Goal: Task Accomplishment & Management: Complete application form

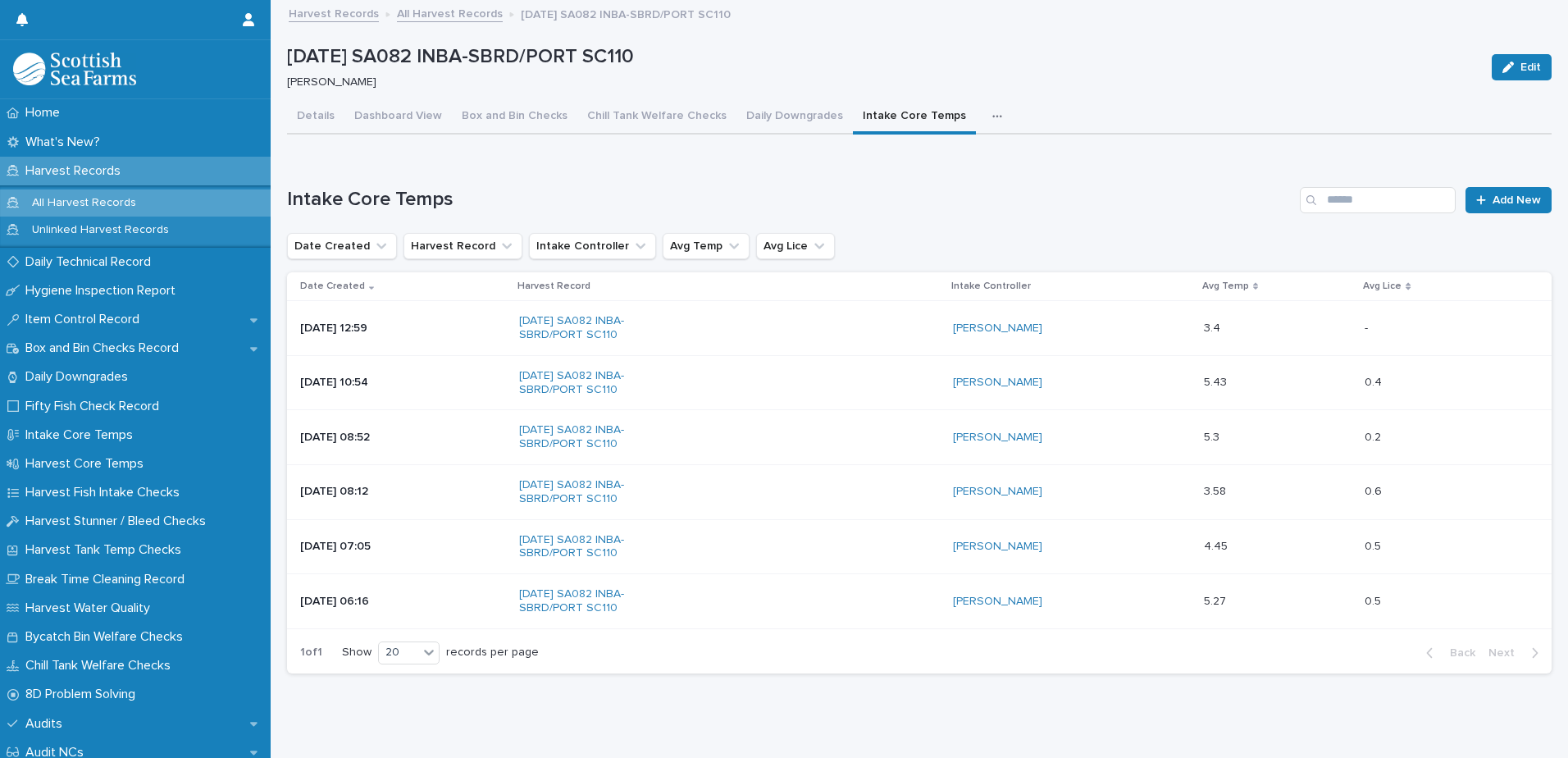
click at [466, 17] on link "All Harvest Records" at bounding box center [450, 13] width 106 height 19
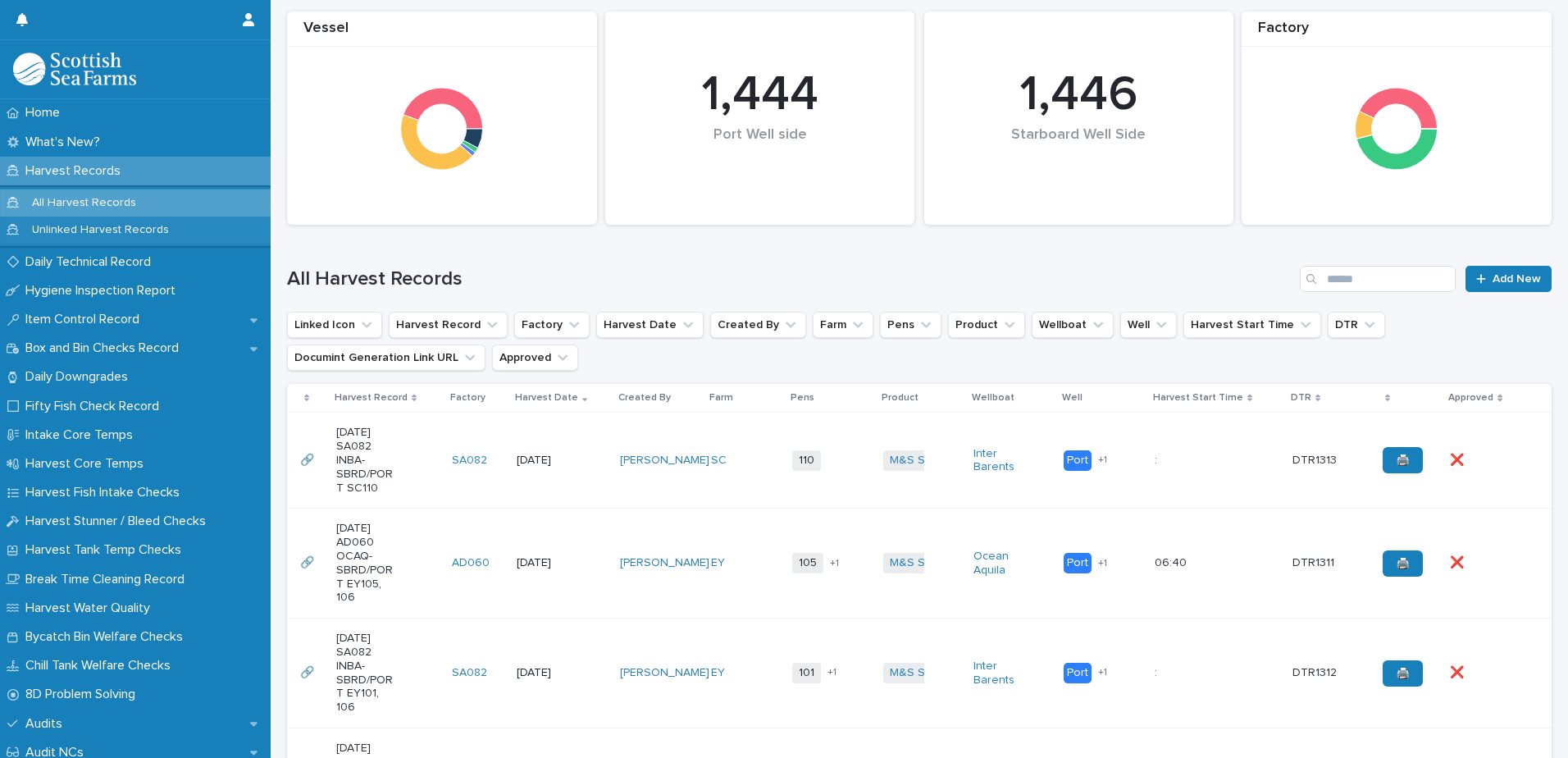
scroll to position [246, 0]
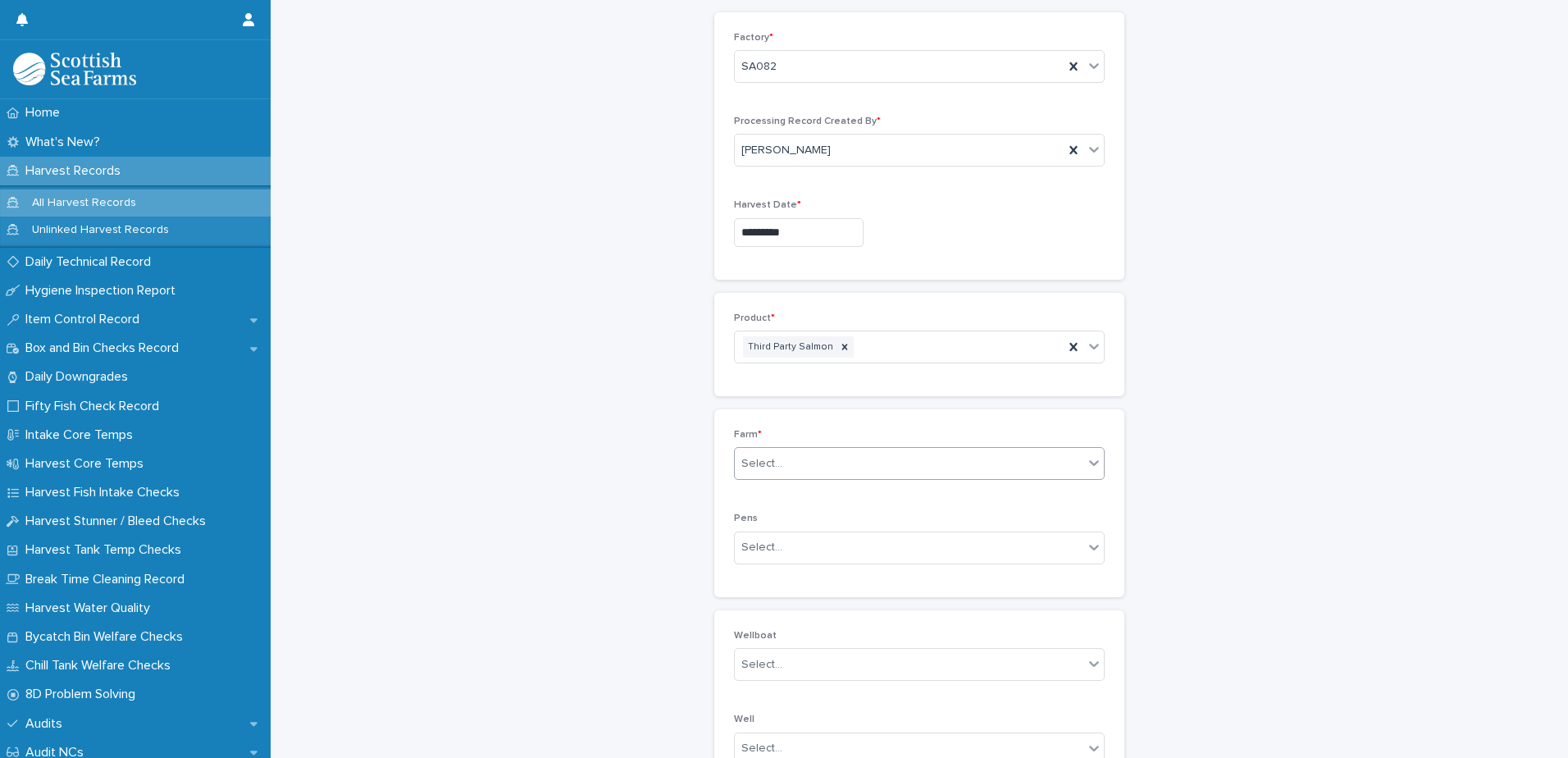
click at [1212, 395] on div "Harvest Records: add new Loading... Saving… Loading... Saving… Loading... Savin…" at bounding box center [919, 479] width 1264 height 1120
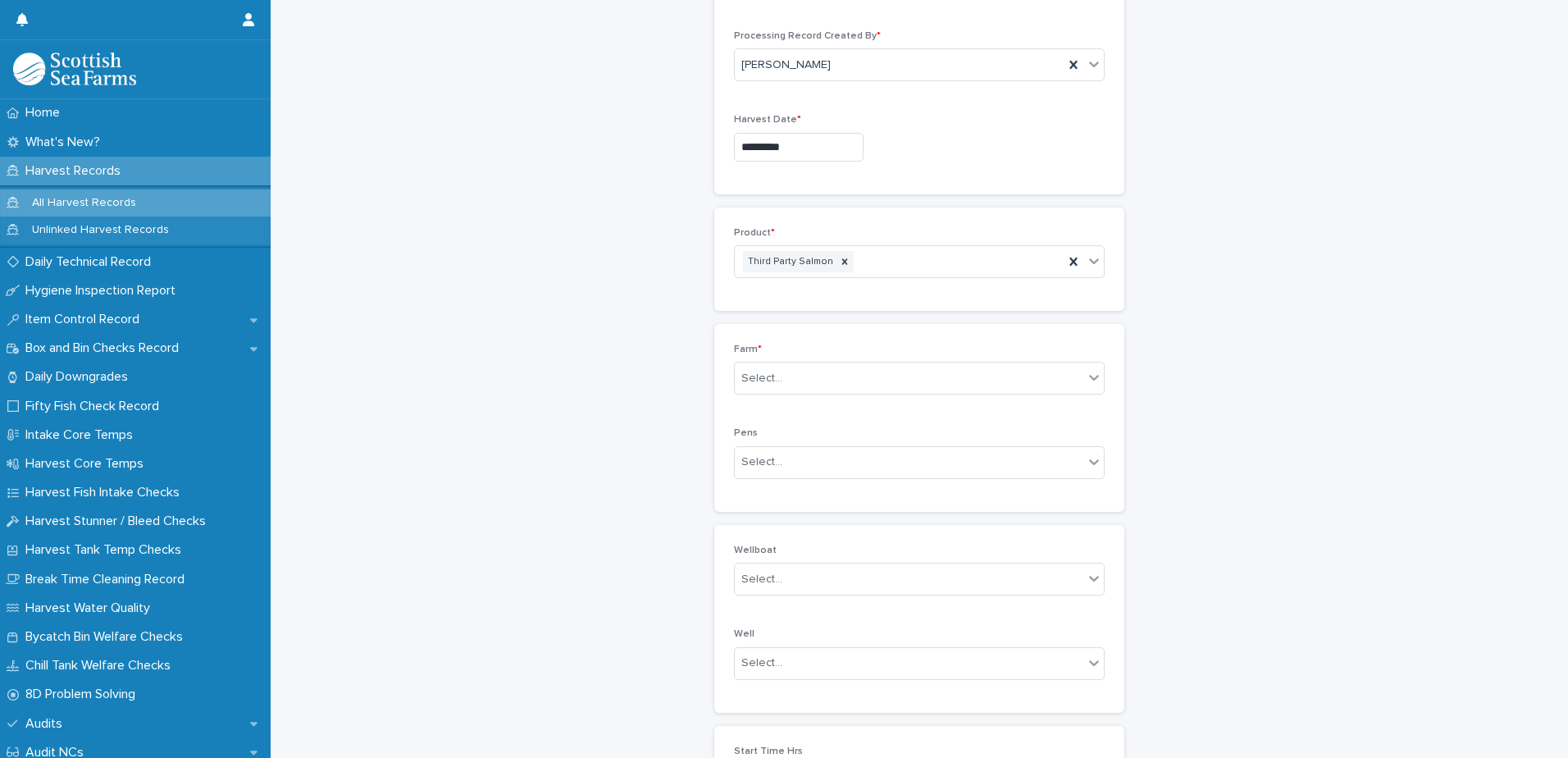
scroll to position [246, 0]
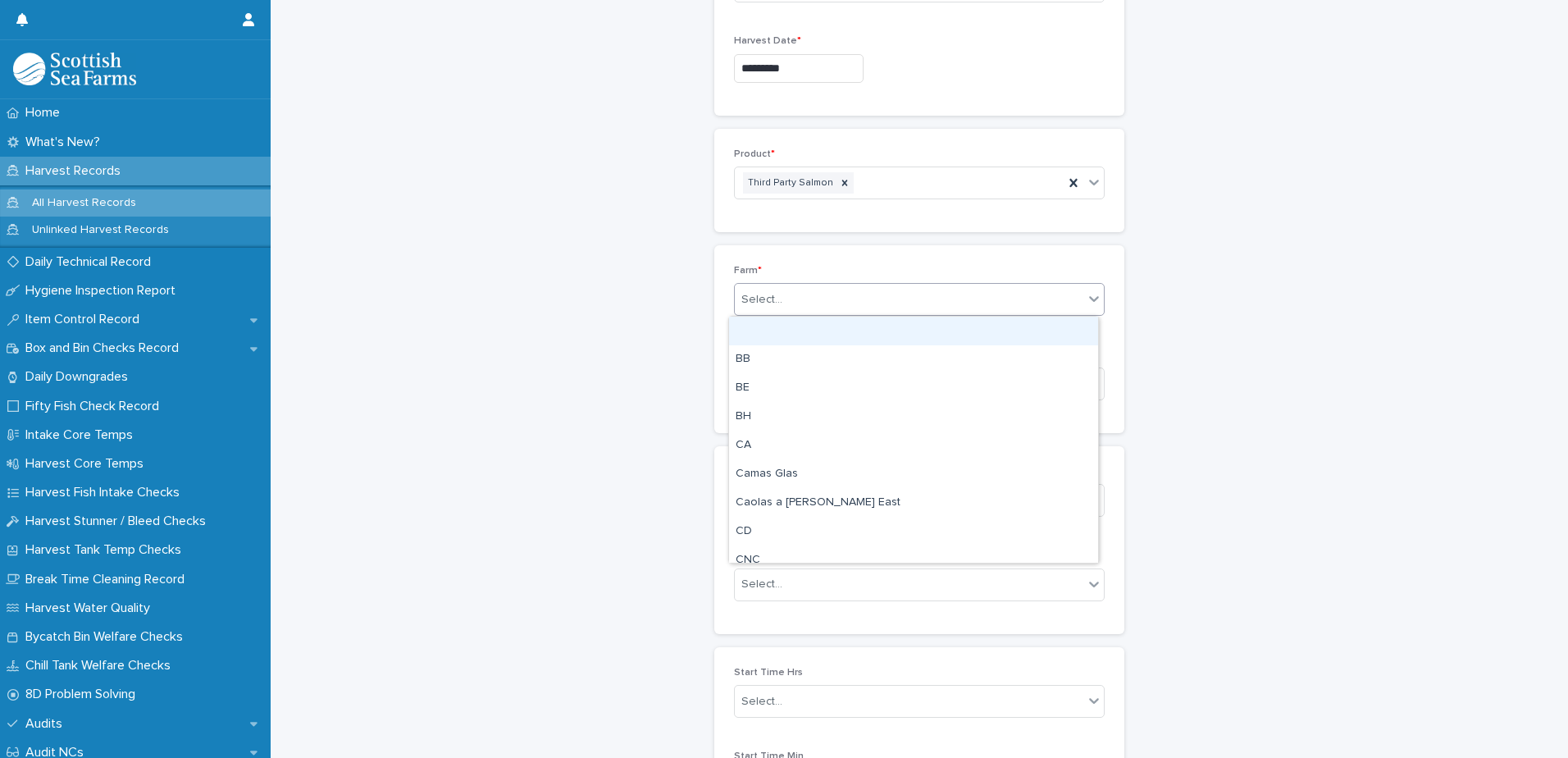
click at [785, 290] on div "Select..." at bounding box center [909, 299] width 349 height 27
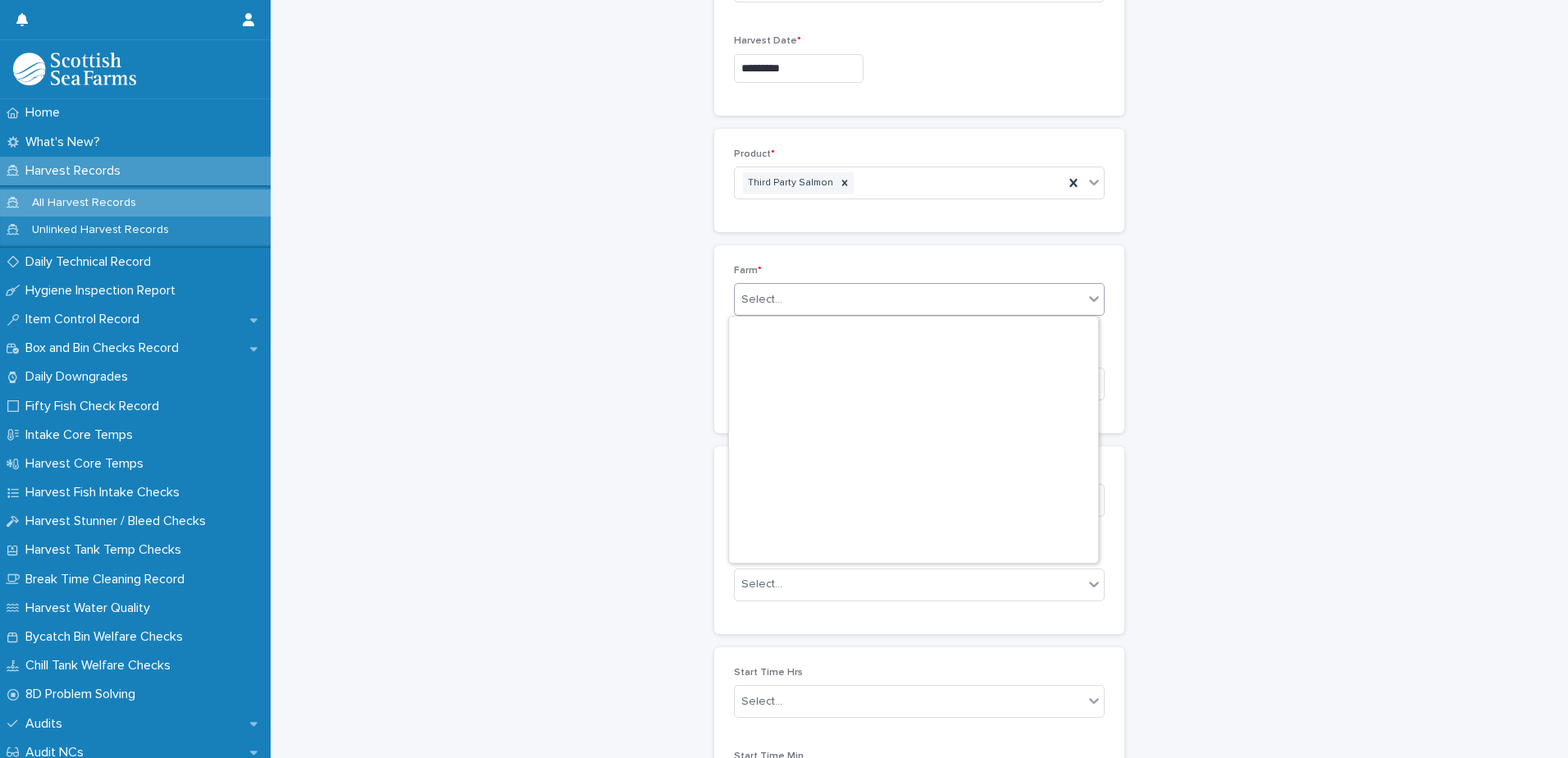
scroll to position [0, 0]
click at [748, 309] on div "Select..." at bounding box center [909, 299] width 349 height 27
type input "***"
click at [783, 331] on div "MOWI" at bounding box center [913, 331] width 369 height 29
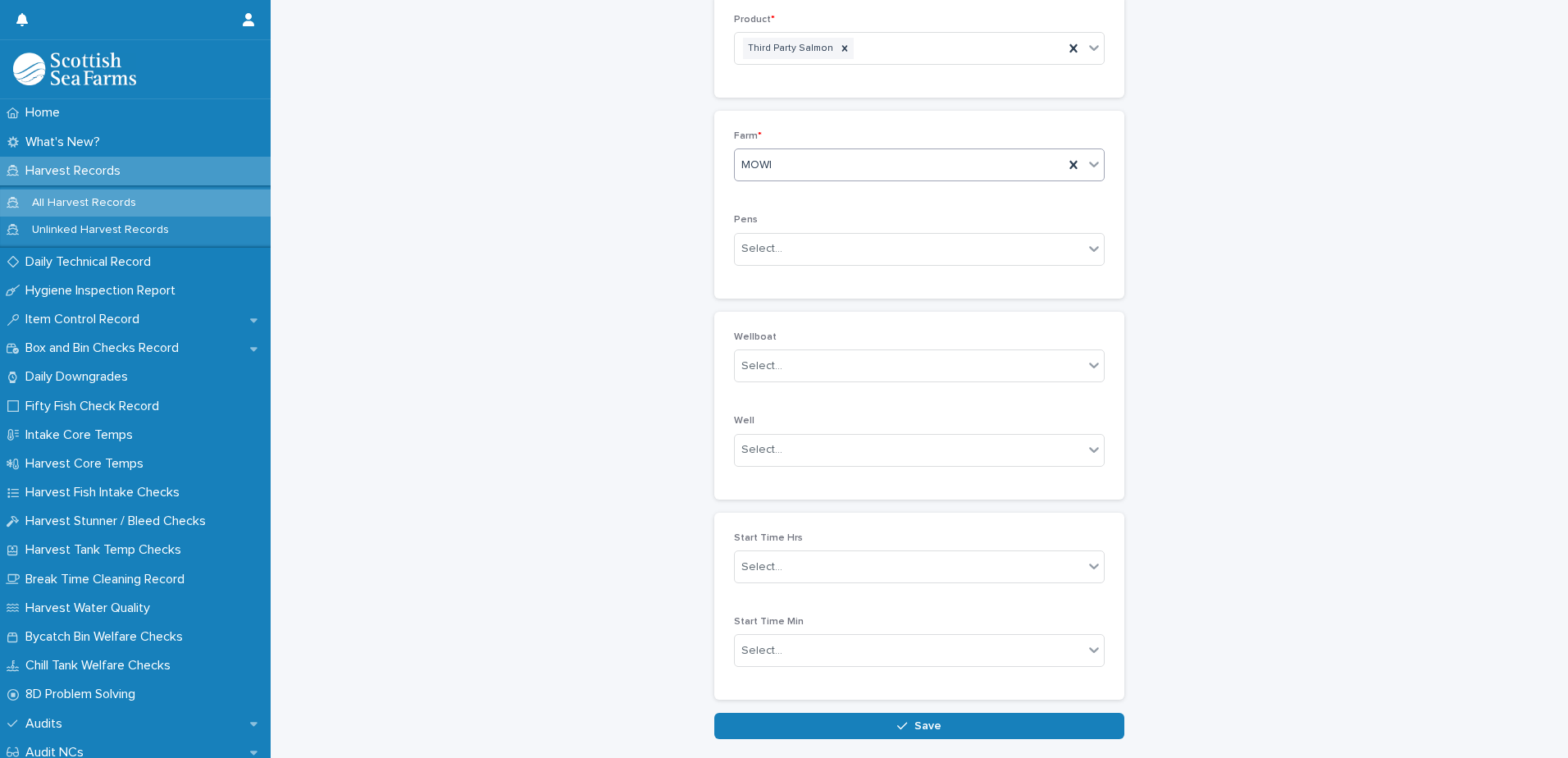
scroll to position [456, 0]
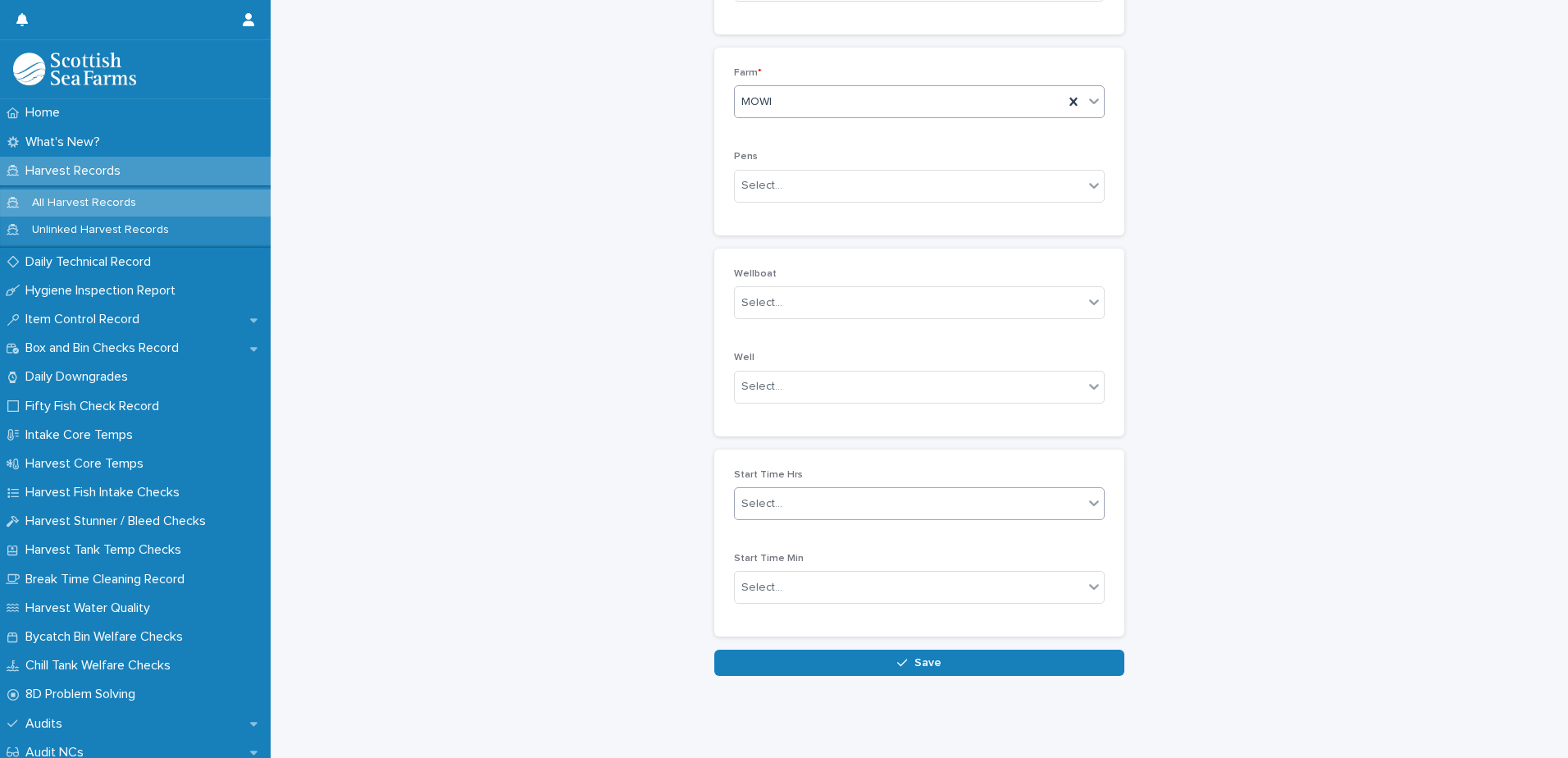
click at [780, 491] on div "Select..." at bounding box center [909, 504] width 349 height 27
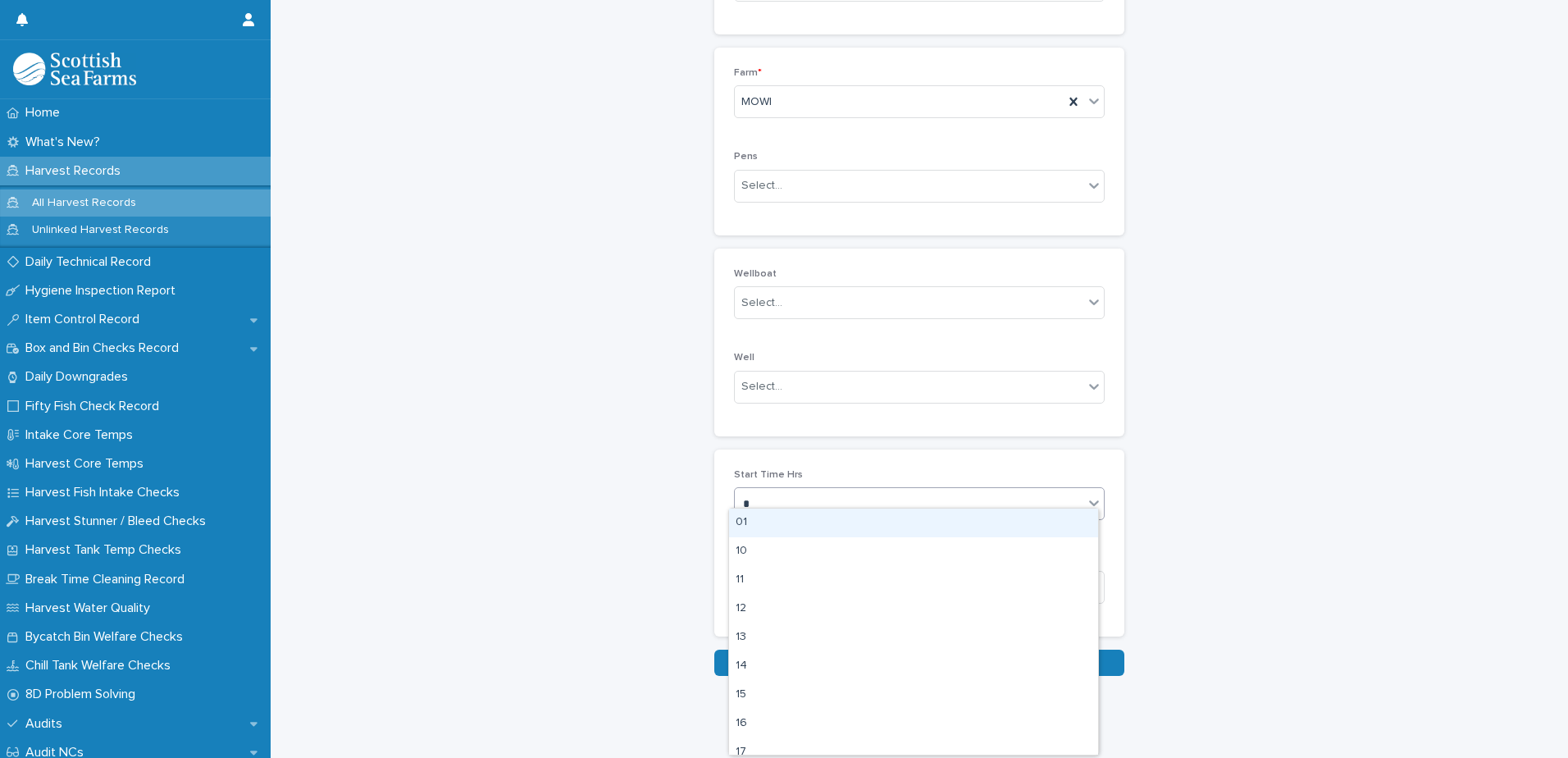
type input "**"
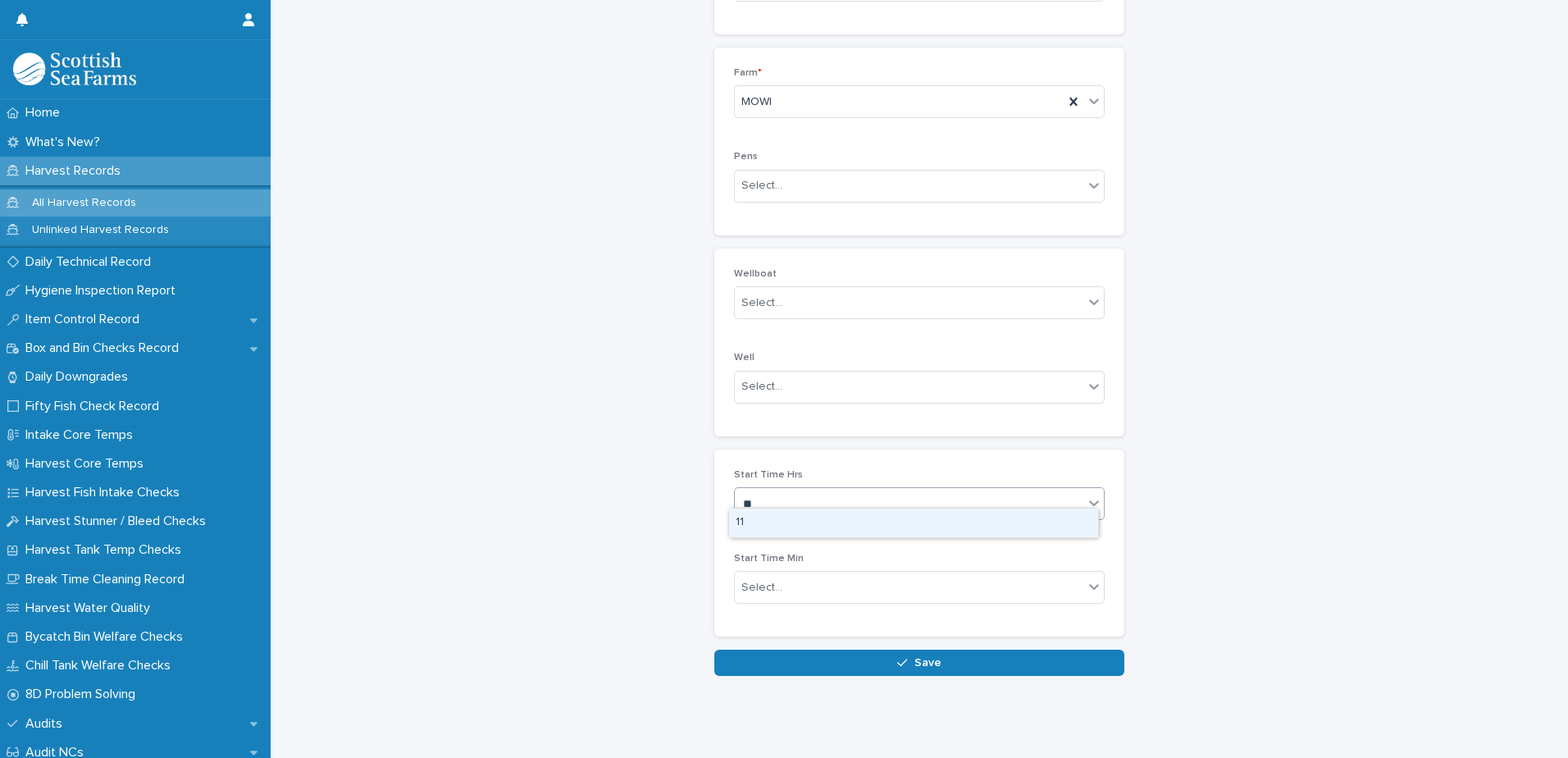
click at [764, 522] on div "11" at bounding box center [913, 523] width 369 height 29
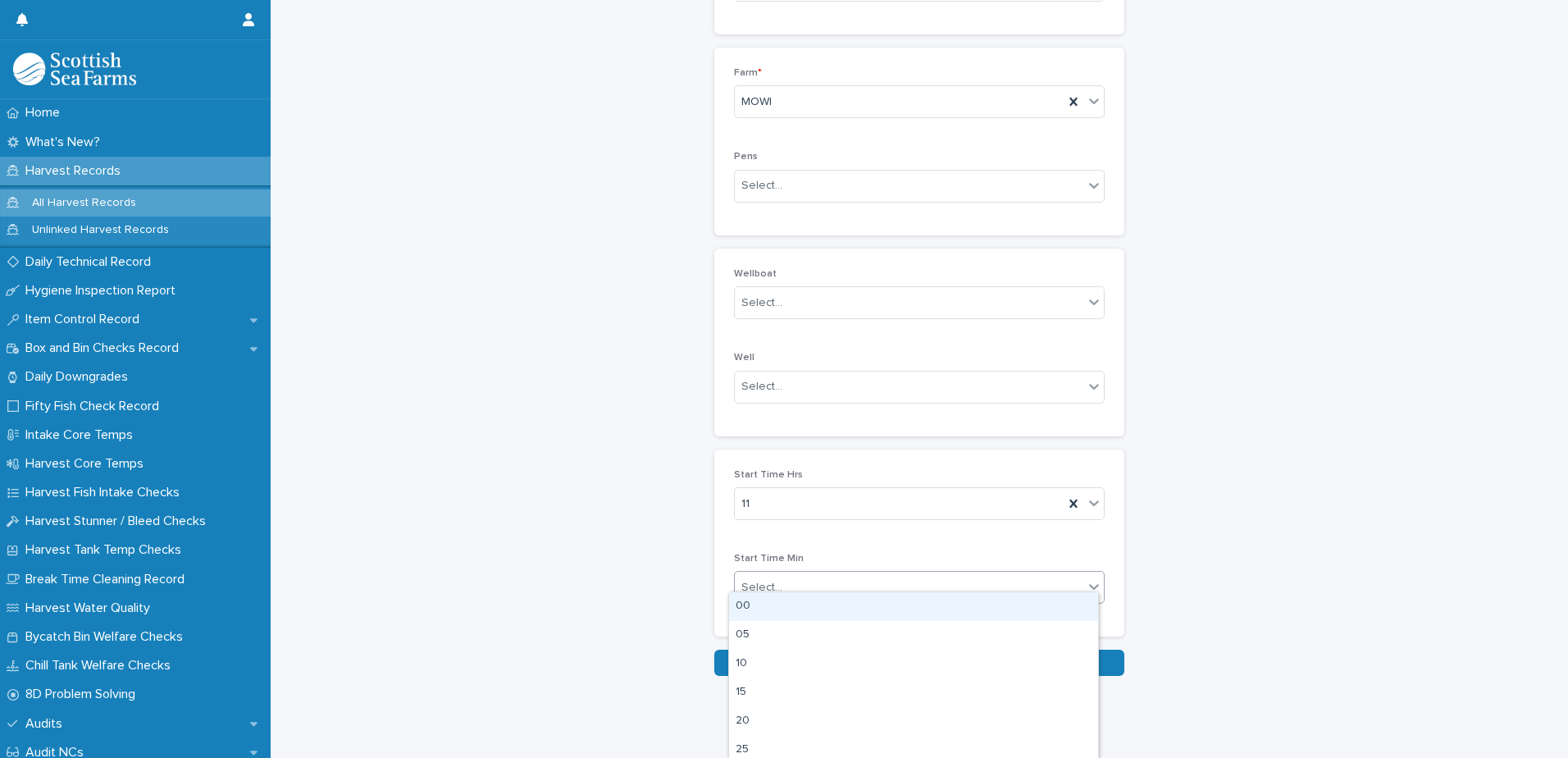
click at [761, 580] on div "Select..." at bounding box center [762, 588] width 41 height 17
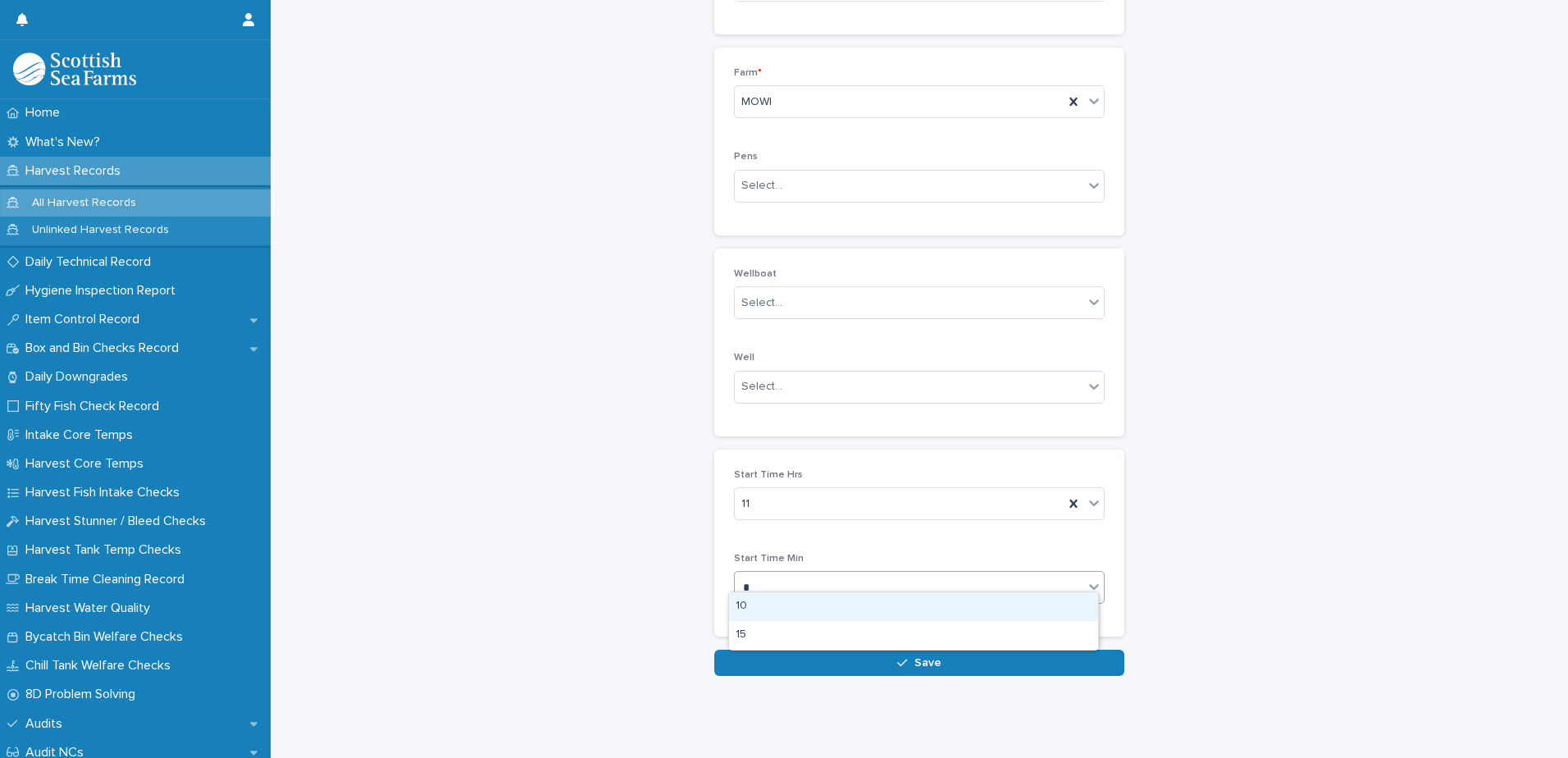
type input "**"
click at [794, 604] on div "15" at bounding box center [913, 607] width 369 height 29
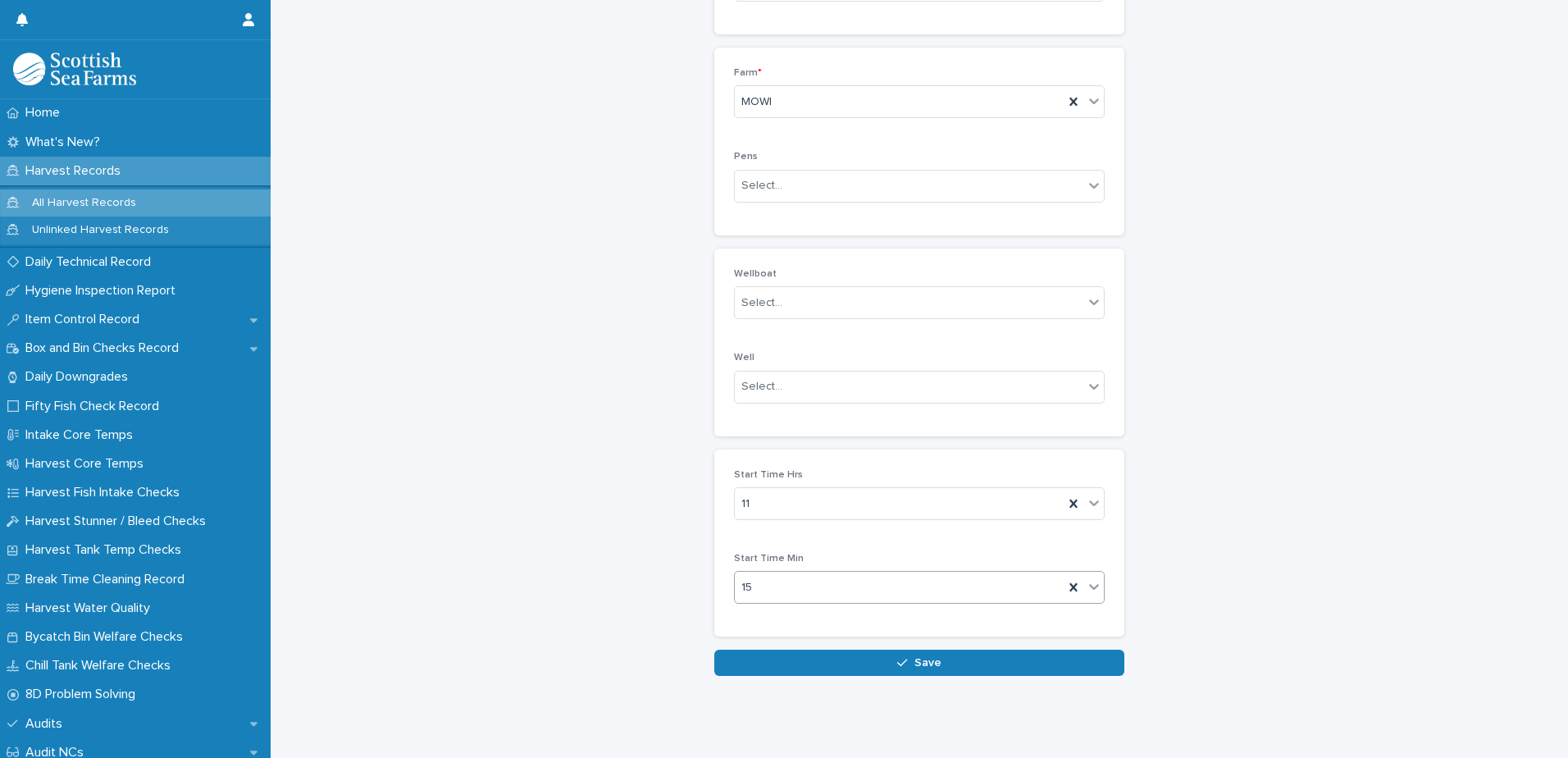
click at [886, 636] on div "Loading... Saving… Factory * SA082 Processing Record Created By * Matt Bracegir…" at bounding box center [920, 150] width 410 height 1000
click at [886, 650] on button "Save" at bounding box center [920, 663] width 410 height 26
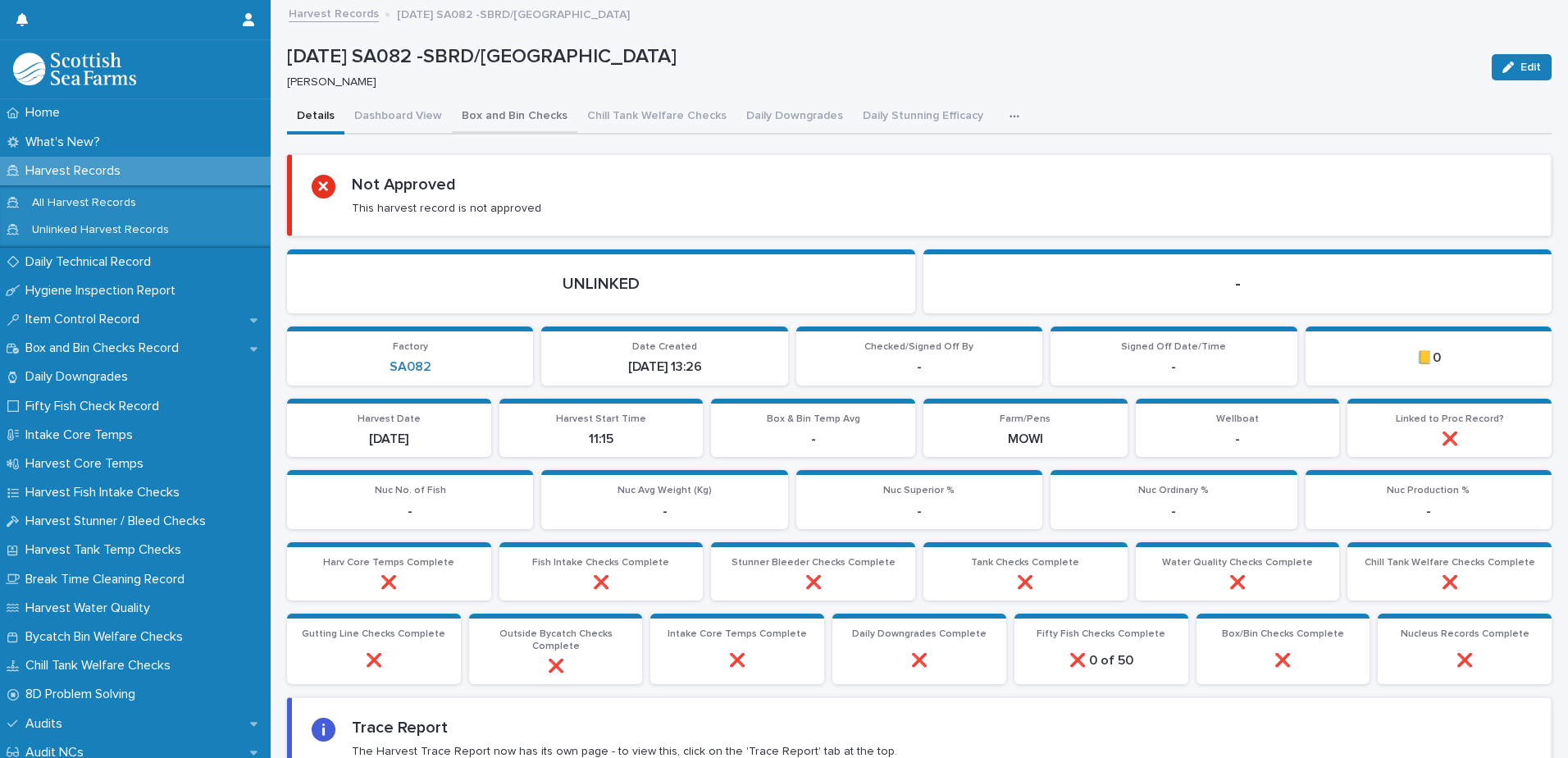
click at [500, 123] on button "Box and Bin Checks" at bounding box center [514, 117] width 125 height 34
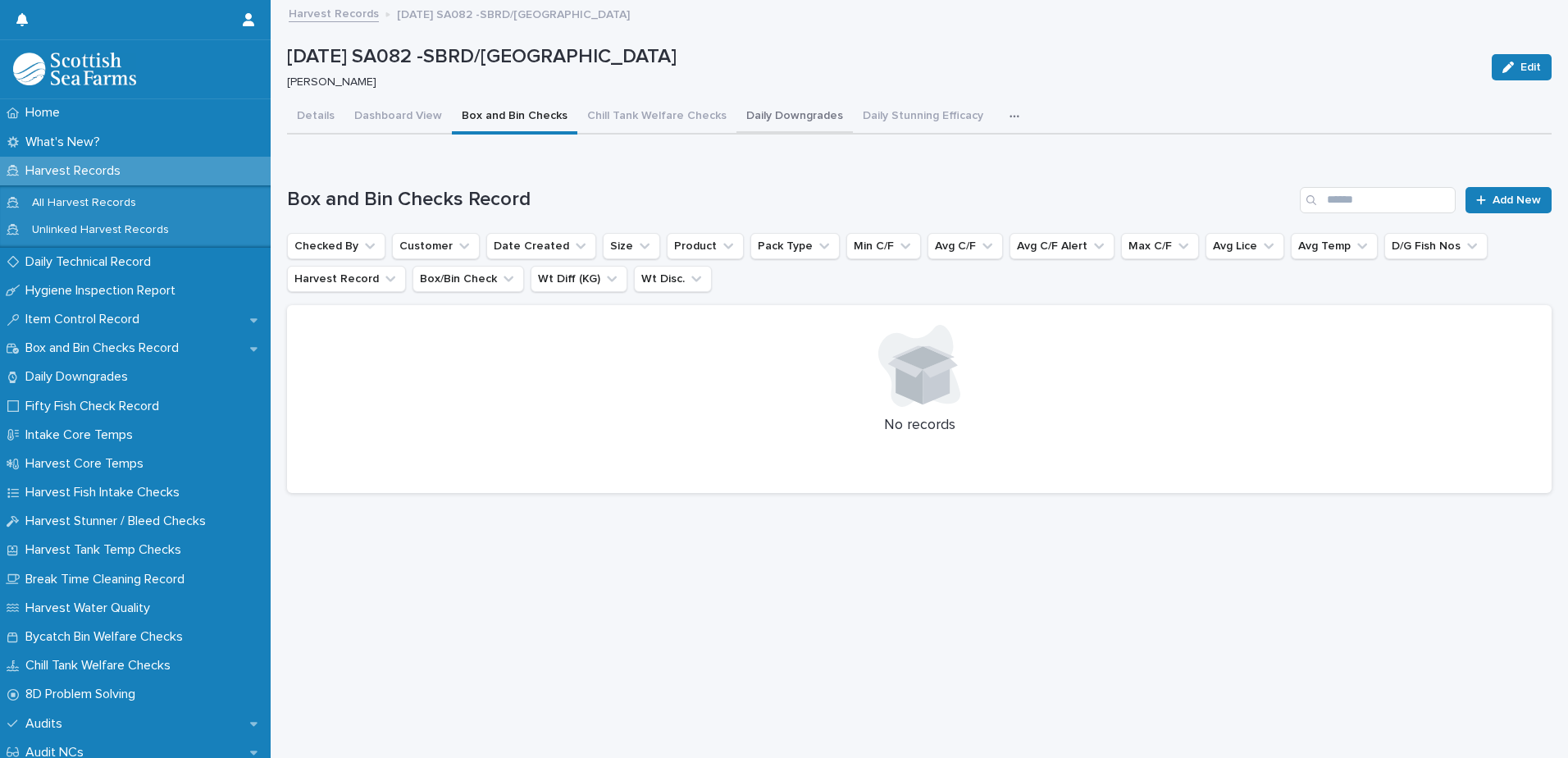
click at [780, 117] on button "Daily Downgrades" at bounding box center [795, 117] width 117 height 34
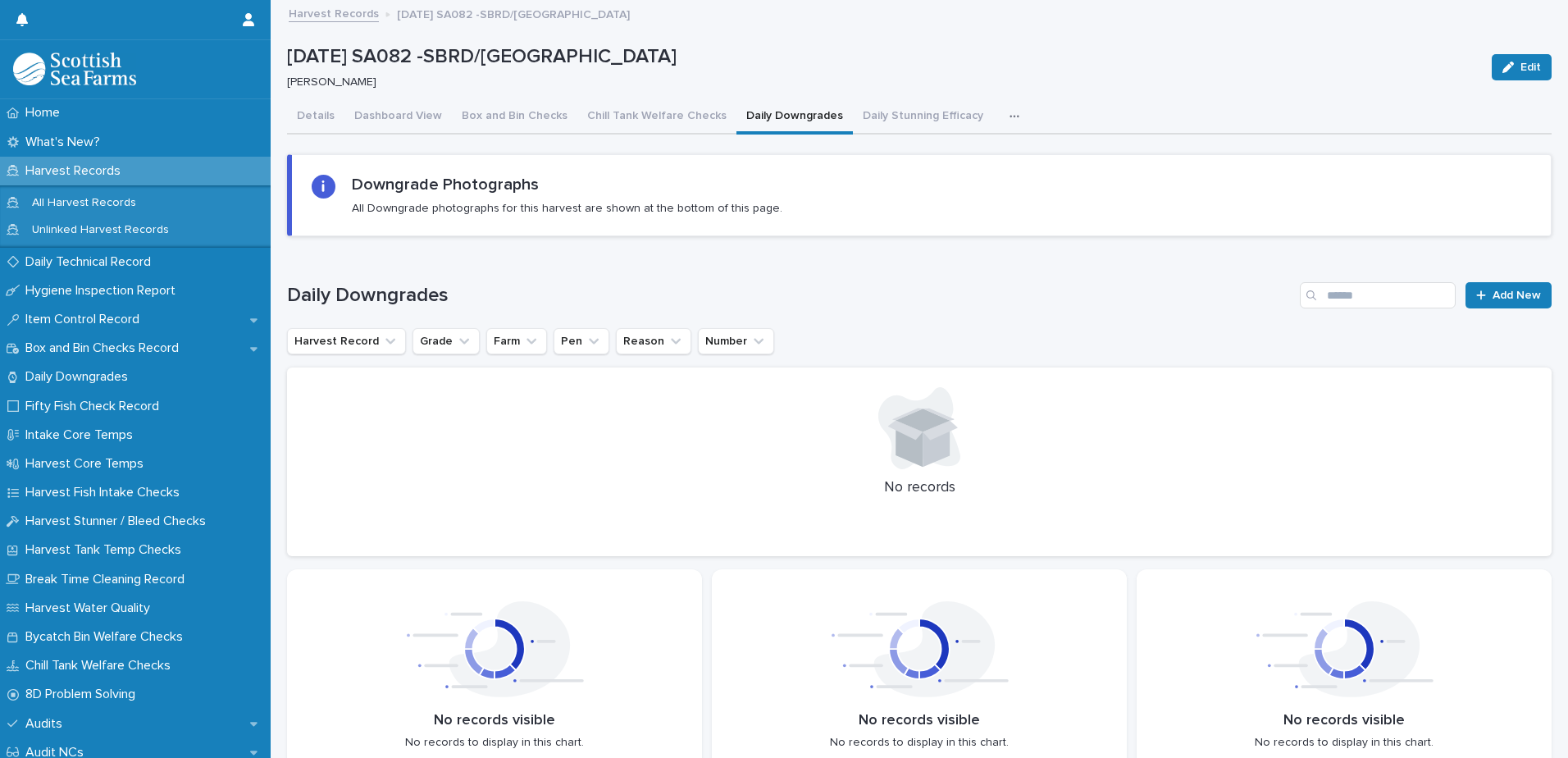
click at [1010, 121] on div "button" at bounding box center [1018, 117] width 17 height 12
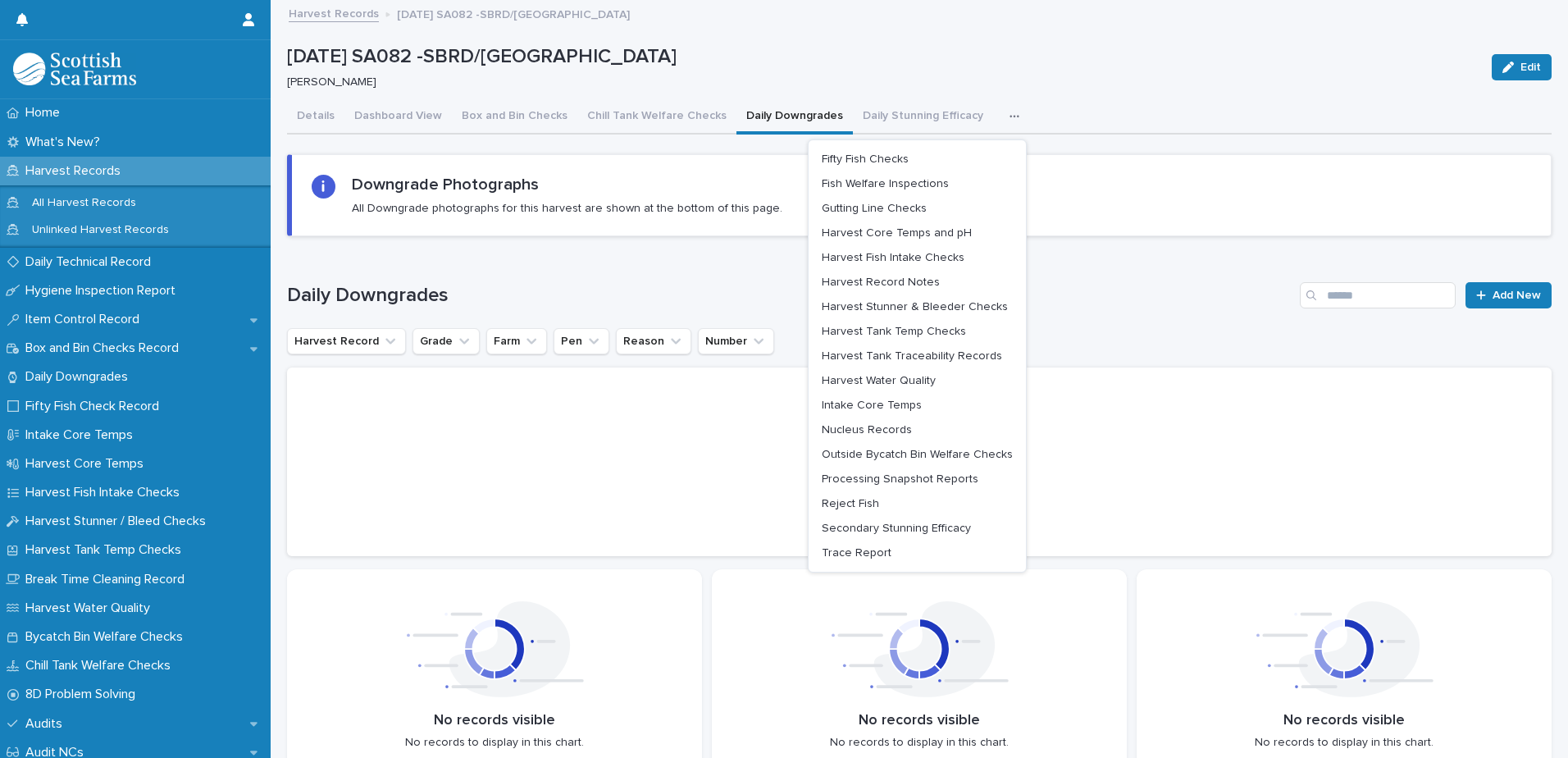
click at [1105, 121] on div "Details Dashboard View Box and Bin Checks Chill Tank Welfare Checks Daily Downg…" at bounding box center [919, 117] width 1264 height 34
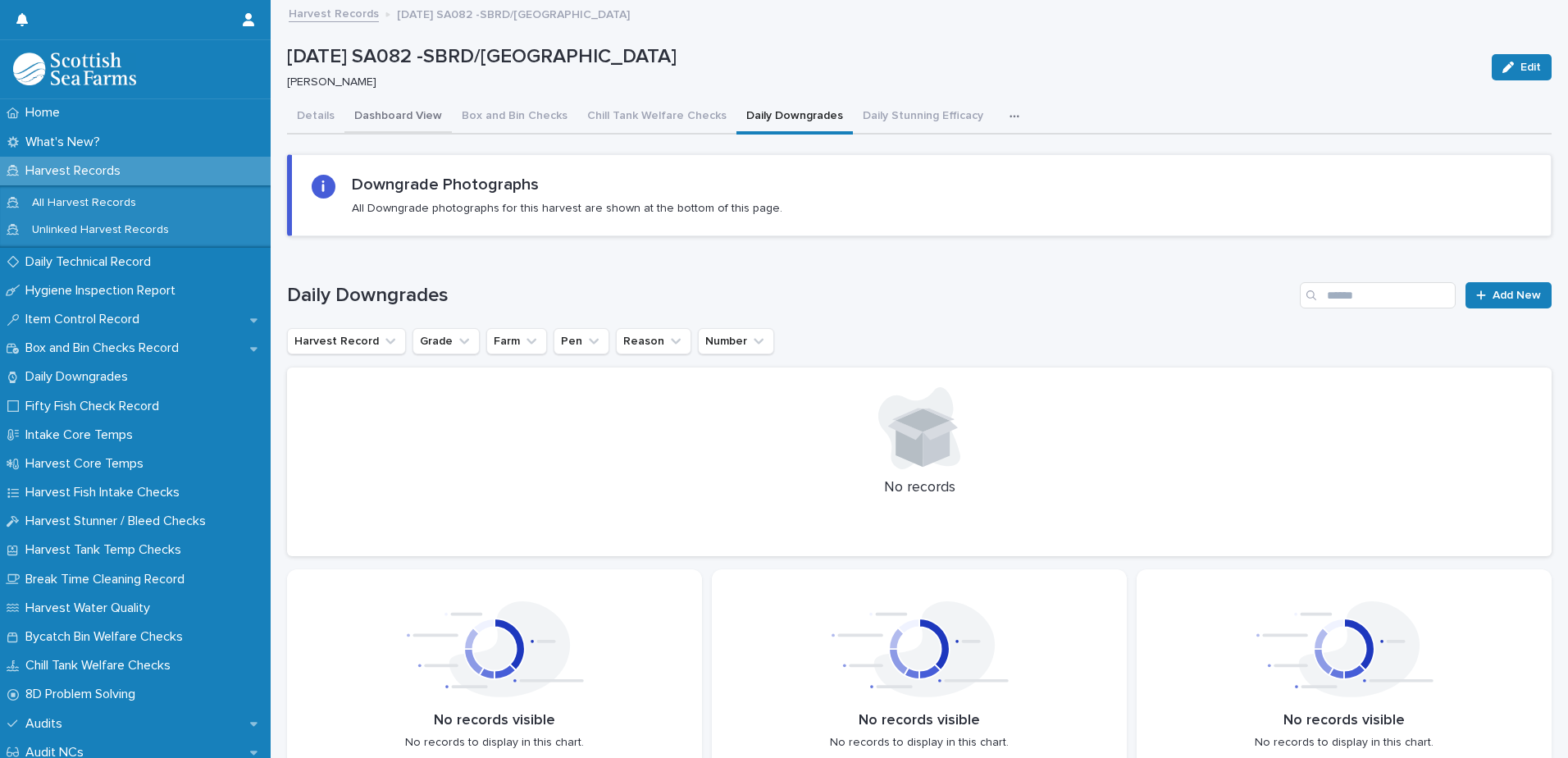
click at [320, 124] on button "Details" at bounding box center [315, 117] width 57 height 34
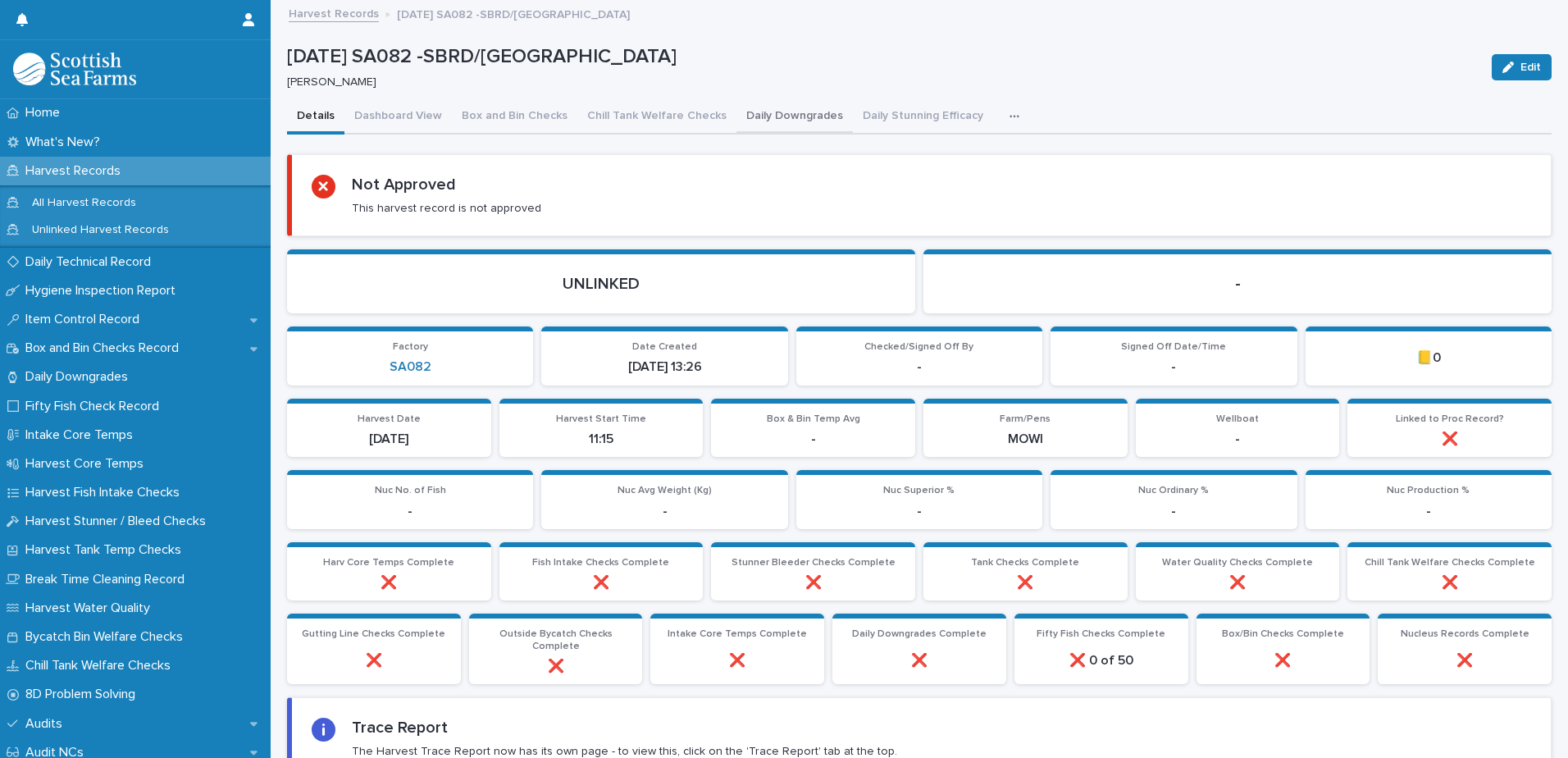
click at [813, 117] on button "Daily Downgrades" at bounding box center [795, 117] width 117 height 34
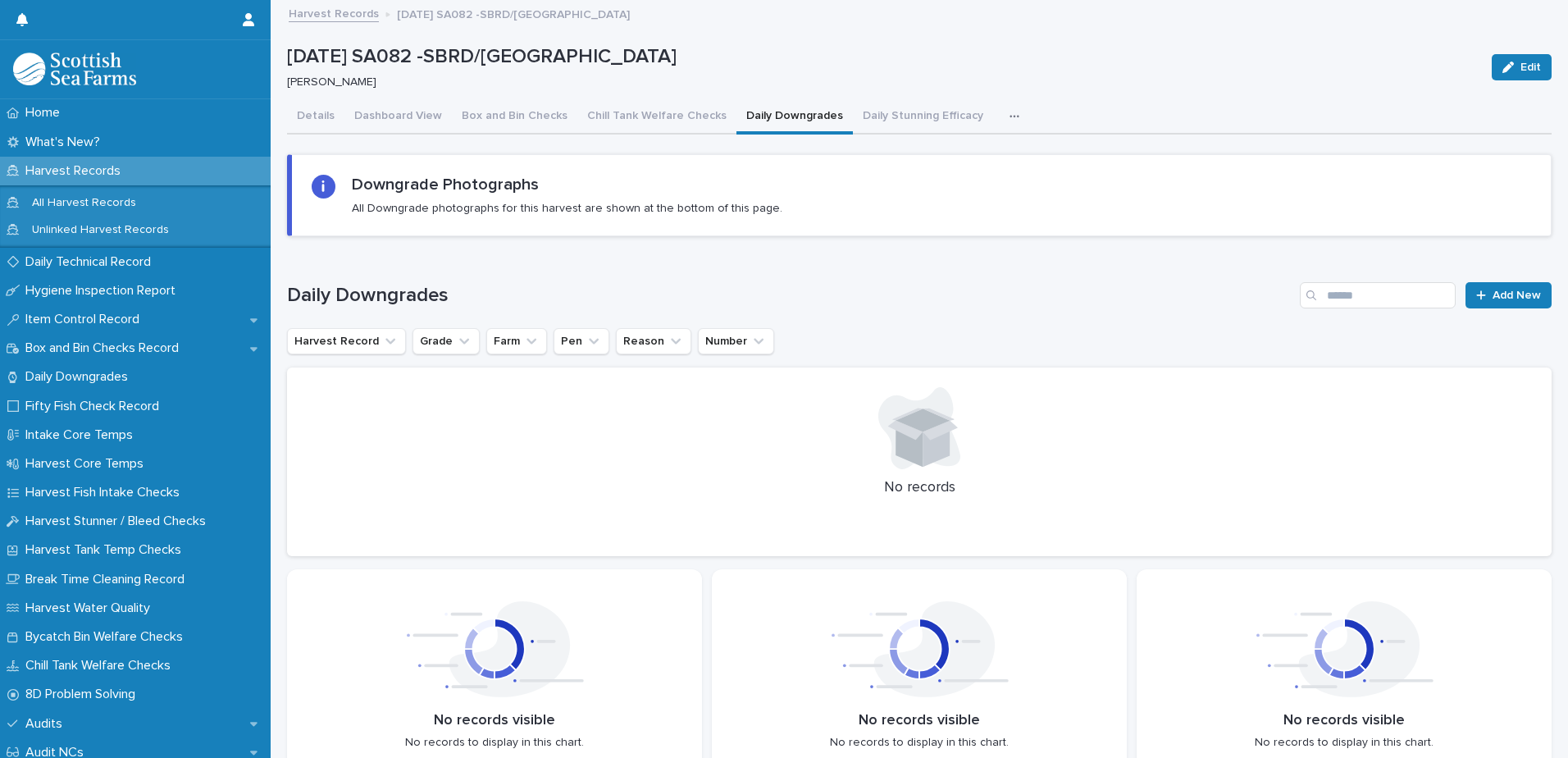
click at [1148, 190] on div "Downgrade Photographs All Downgrade photographs for this harvest are shown at t…" at bounding box center [921, 195] width 1220 height 41
